Goal: Task Accomplishment & Management: Use online tool/utility

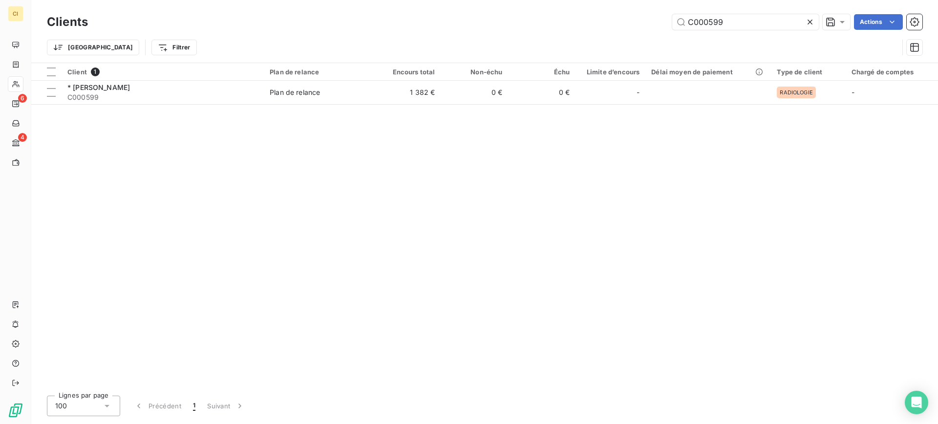
drag, startPoint x: 704, startPoint y: 23, endPoint x: 807, endPoint y: 19, distance: 102.7
click at [805, 19] on div "C000599" at bounding box center [745, 22] width 147 height 16
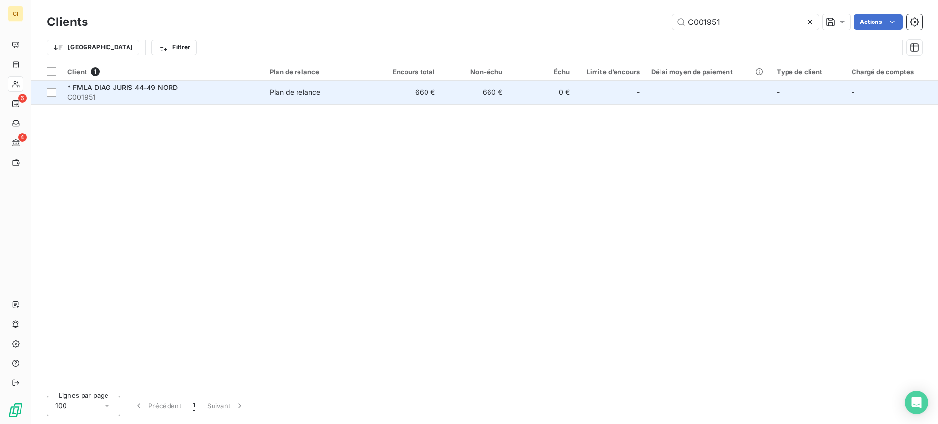
type input "C001951"
click at [97, 90] on span "* FMLA DIAG JURIS 44-49 NORD" at bounding box center [122, 87] width 110 height 8
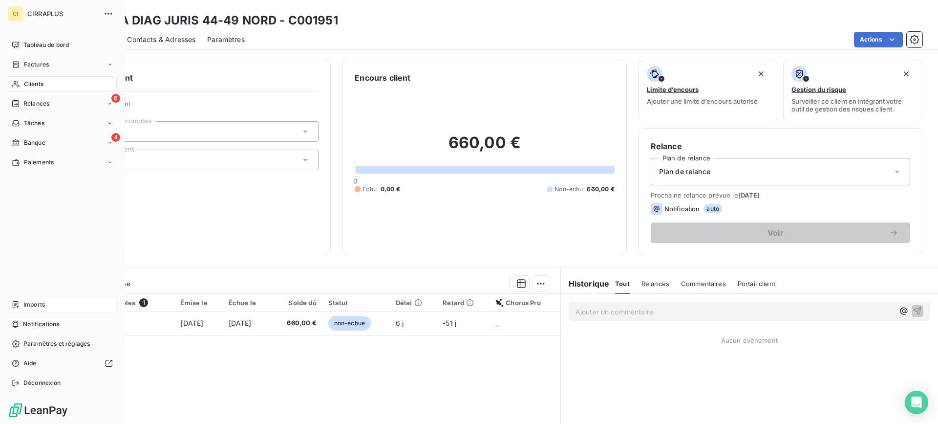
click at [36, 304] on span "Imports" at bounding box center [33, 304] width 21 height 9
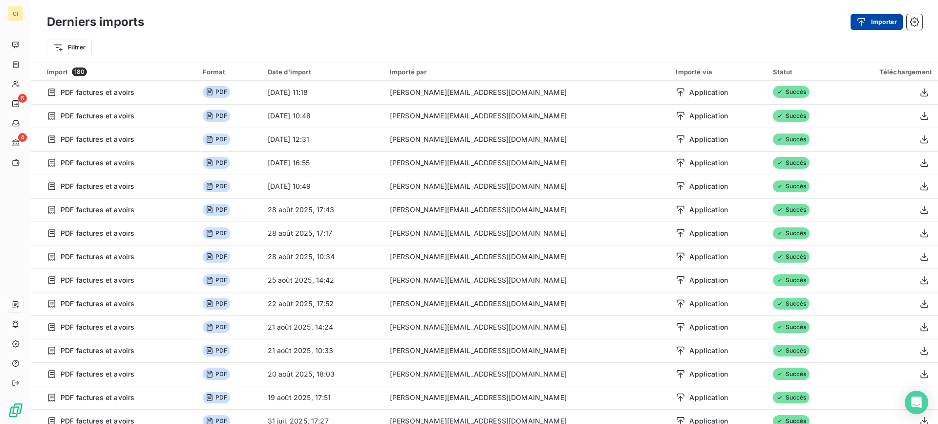
click at [883, 19] on button "Importer" at bounding box center [876, 22] width 52 height 16
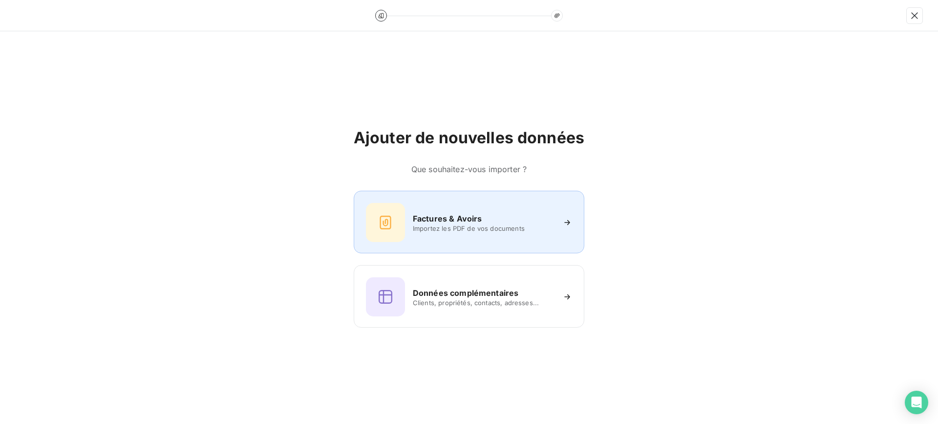
click at [477, 219] on h6 "Factures & Avoirs" at bounding box center [447, 218] width 69 height 12
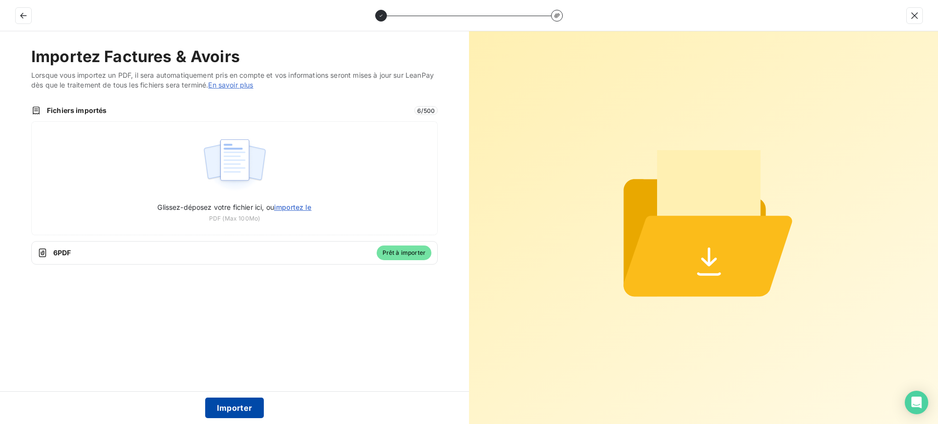
click at [242, 404] on button "Importer" at bounding box center [234, 407] width 59 height 21
